Goal: Task Accomplishment & Management: Use online tool/utility

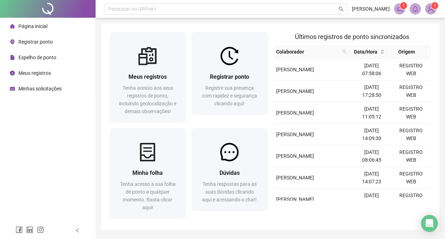
click at [43, 40] on span "Registrar ponto" at bounding box center [35, 42] width 34 height 6
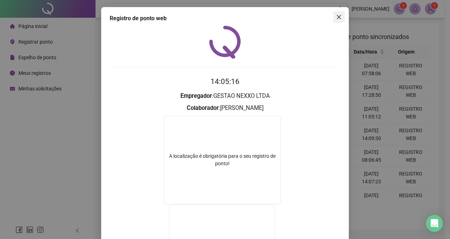
click at [336, 18] on icon "close" at bounding box center [339, 17] width 6 height 6
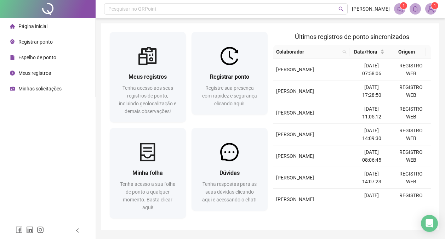
click at [28, 40] on span "Registrar ponto" at bounding box center [35, 42] width 34 height 6
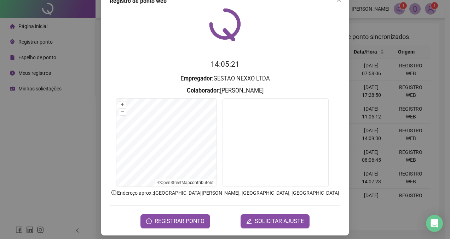
scroll to position [22, 0]
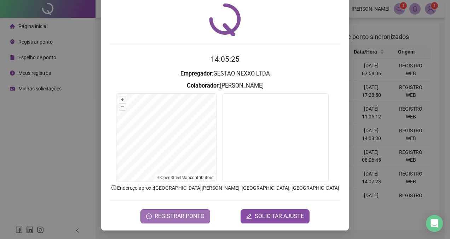
click at [190, 217] on span "REGISTRAR PONTO" at bounding box center [180, 216] width 50 height 8
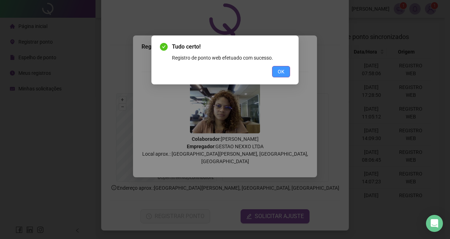
click at [283, 71] on span "OK" at bounding box center [281, 72] width 7 height 8
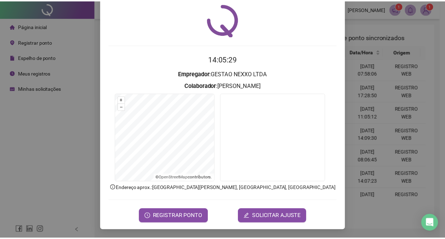
scroll to position [0, 0]
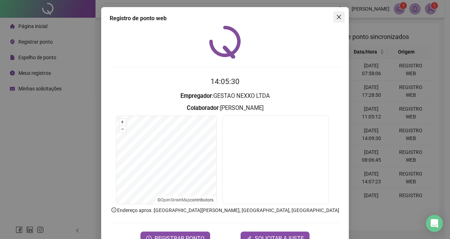
click at [338, 21] on button "Close" at bounding box center [338, 16] width 11 height 11
